Goal: Task Accomplishment & Management: Use online tool/utility

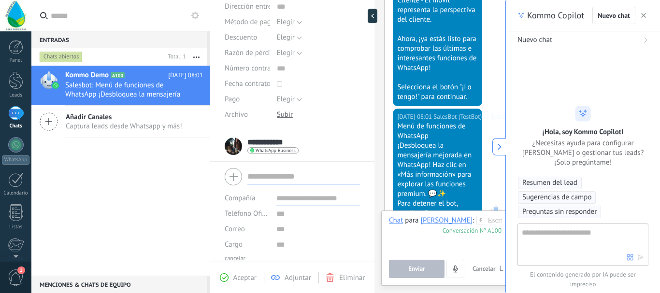
drag, startPoint x: 93, startPoint y: 190, endPoint x: 85, endPoint y: 120, distance: 70.1
click at [94, 183] on div "Kommo Demo A100 [DATE] 08:01 Salesbot: Menú de funciones de WhatsApp ¡Desbloque…" at bounding box center [120, 171] width 179 height 210
click at [111, 87] on span "Salesbot: Menú de funciones de WhatsApp ¡Desbloquea la mensajería mejorada en W…" at bounding box center [124, 90] width 119 height 18
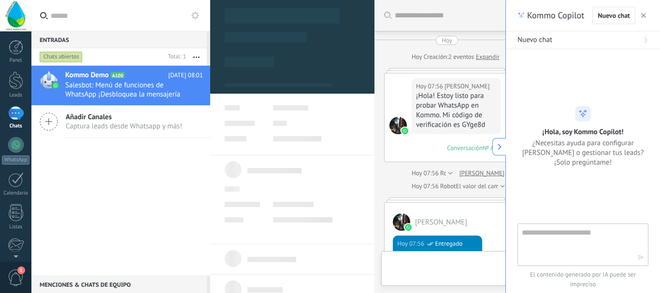
scroll to position [571, 0]
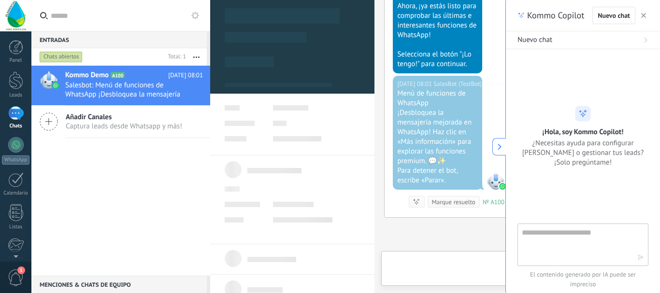
click at [501, 144] on icon at bounding box center [499, 146] width 7 height 7
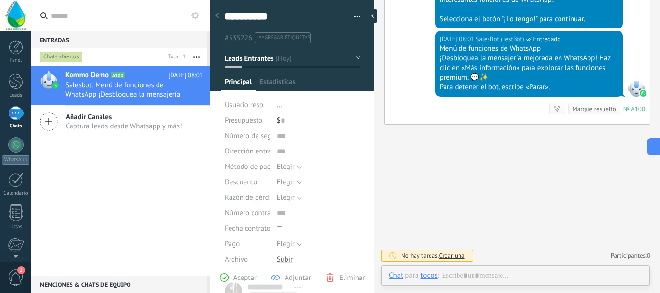
type textarea "**********"
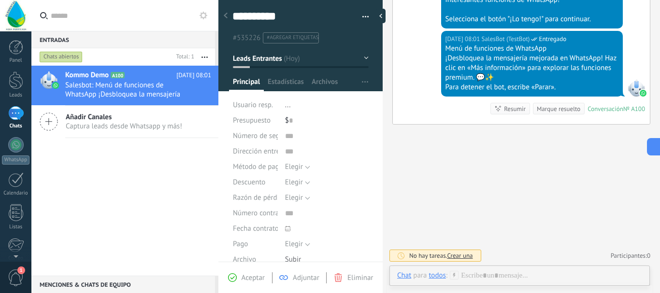
scroll to position [481, 0]
click at [450, 259] on span "Crear una" at bounding box center [460, 256] width 26 height 8
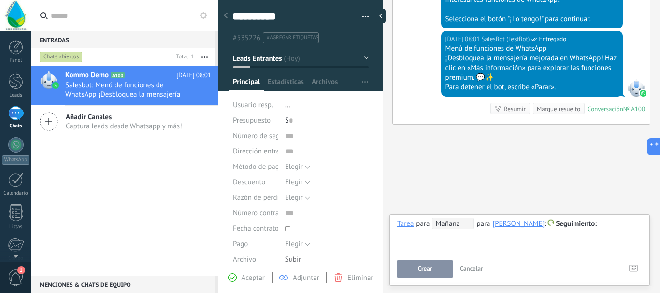
drag, startPoint x: 513, startPoint y: 198, endPoint x: 500, endPoint y: 174, distance: 26.8
click at [522, 249] on div "**********" at bounding box center [519, 235] width 245 height 35
click at [425, 106] on div "[DATE] 08:01 SalesBot (TestBot) Entregado Menú de funciones de WhatsApp ¡Desblo…" at bounding box center [521, 77] width 257 height 93
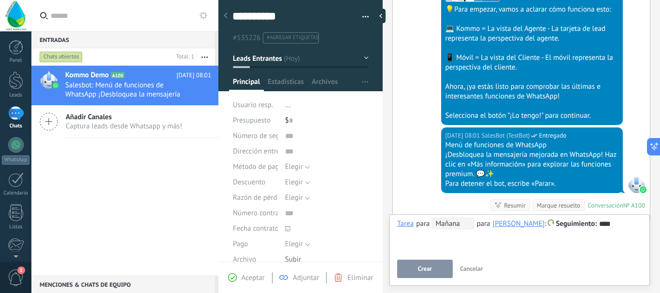
click at [625, 158] on div "[DATE] 08:01 SalesBot (TestBot) Entregado Menú de funciones de WhatsApp ¡Desblo…" at bounding box center [521, 173] width 257 height 93
drag, startPoint x: 402, startPoint y: 158, endPoint x: 298, endPoint y: 91, distance: 123.8
click at [402, 157] on div "[DATE] 08:01 SalesBot (TestBot) Entregado Menú de funciones de WhatsApp ¡Desblo…" at bounding box center [521, 173] width 257 height 93
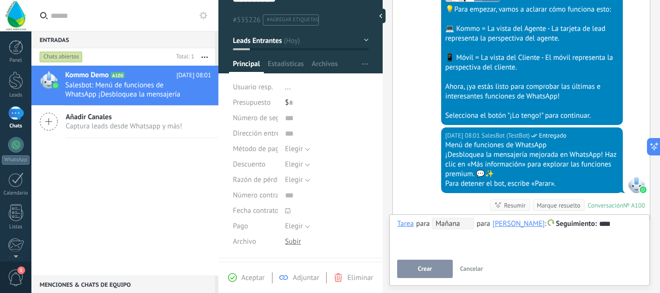
scroll to position [0, 0]
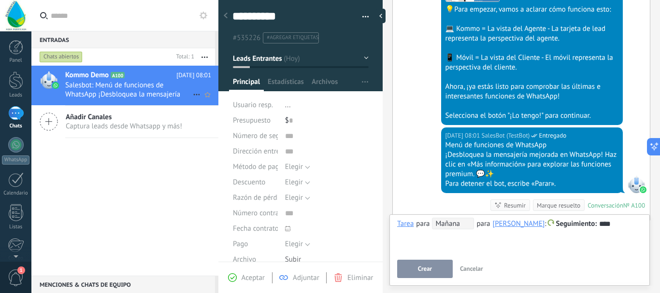
drag, startPoint x: 122, startPoint y: 186, endPoint x: 83, endPoint y: 67, distance: 125.4
click at [120, 179] on div "Kommo Demo A100 [DATE] 08:01 Salesbot: Menú de funciones de WhatsApp ¡Desbloque…" at bounding box center [124, 171] width 187 height 210
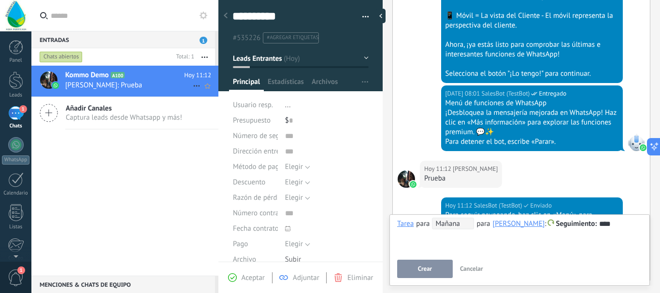
scroll to position [512, 0]
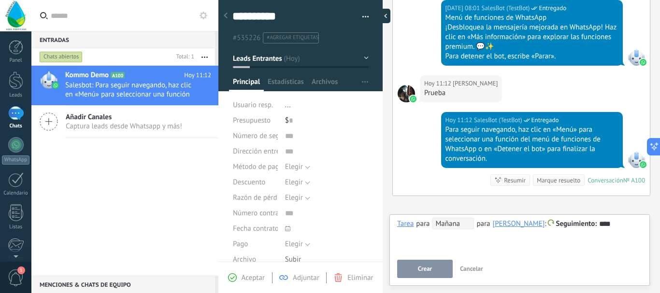
click at [387, 15] on div at bounding box center [383, 16] width 14 height 14
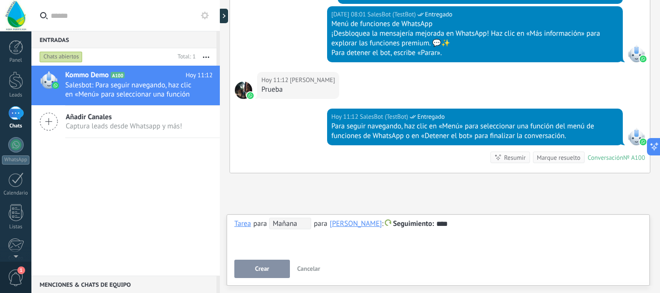
scroll to position [498, 0]
